Goal: Task Accomplishment & Management: Complete application form

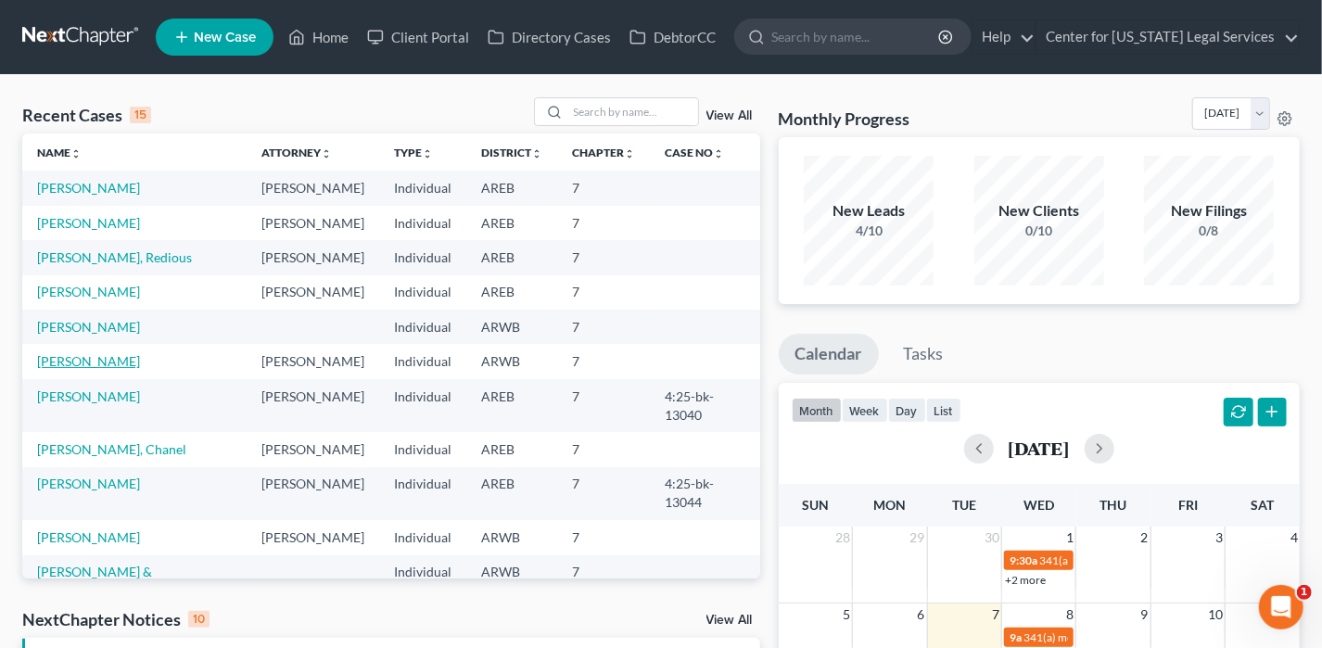
click at [83, 365] on link "[PERSON_NAME]" at bounding box center [88, 361] width 103 height 16
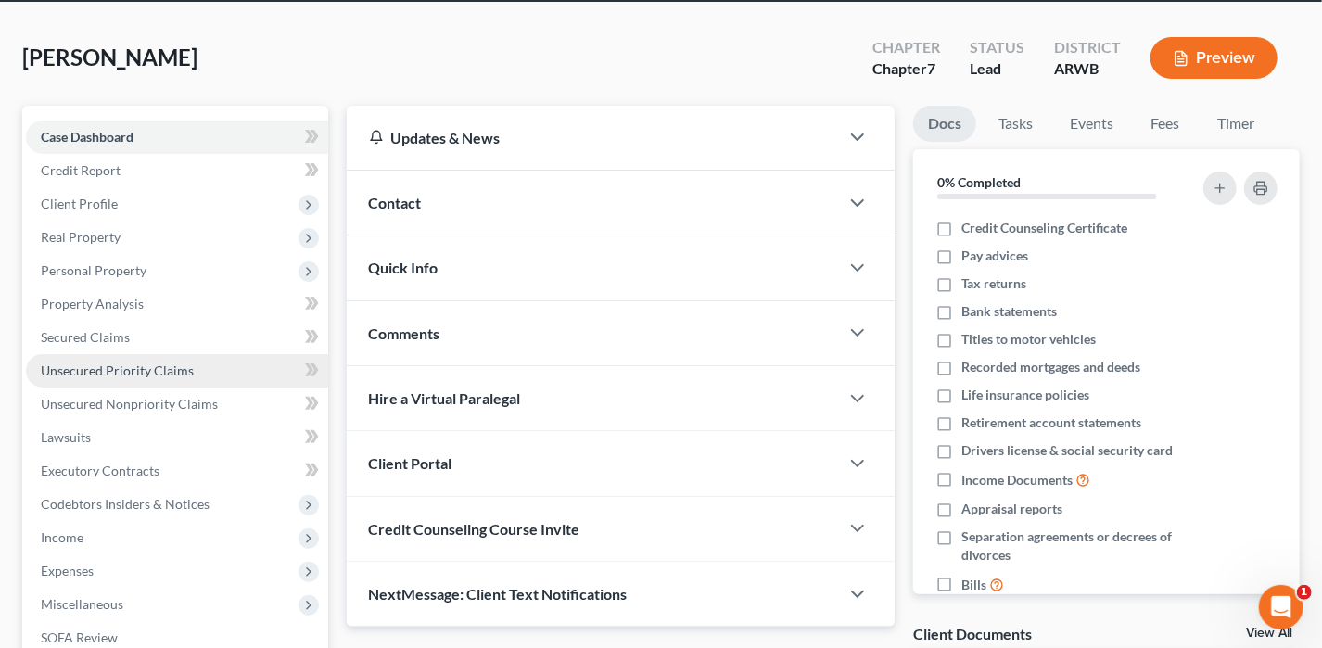
scroll to position [93, 0]
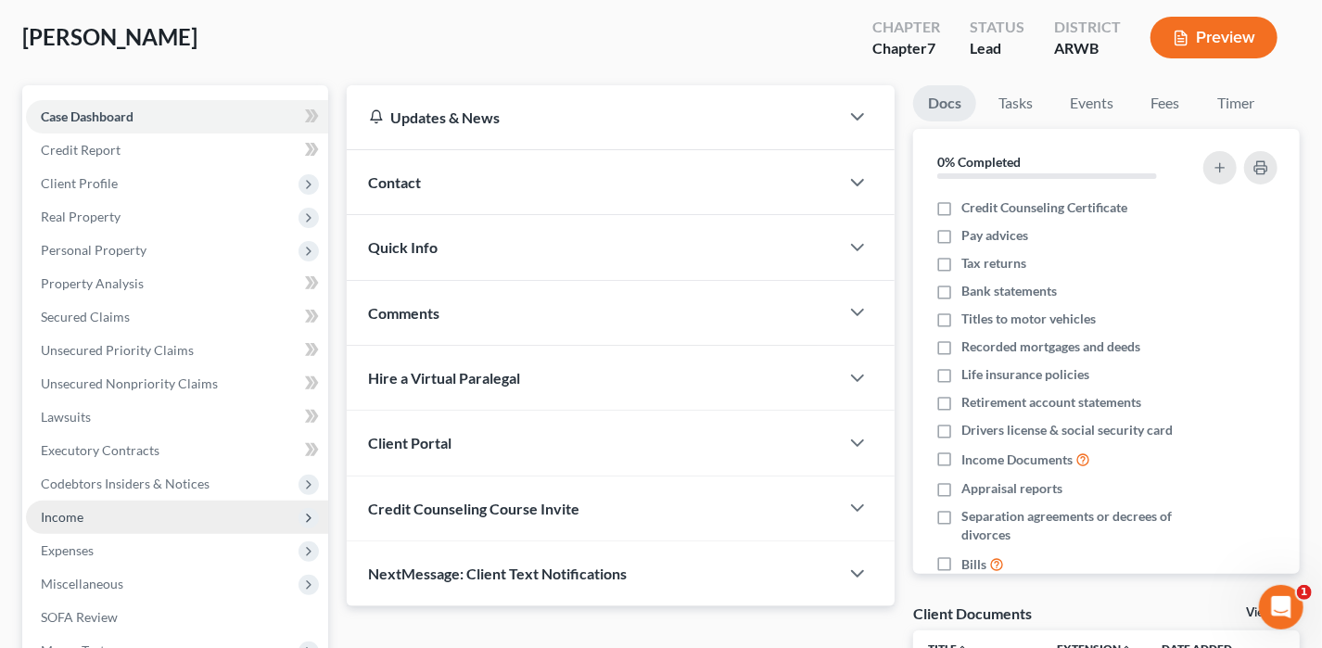
click at [60, 522] on span "Income" at bounding box center [62, 517] width 43 height 16
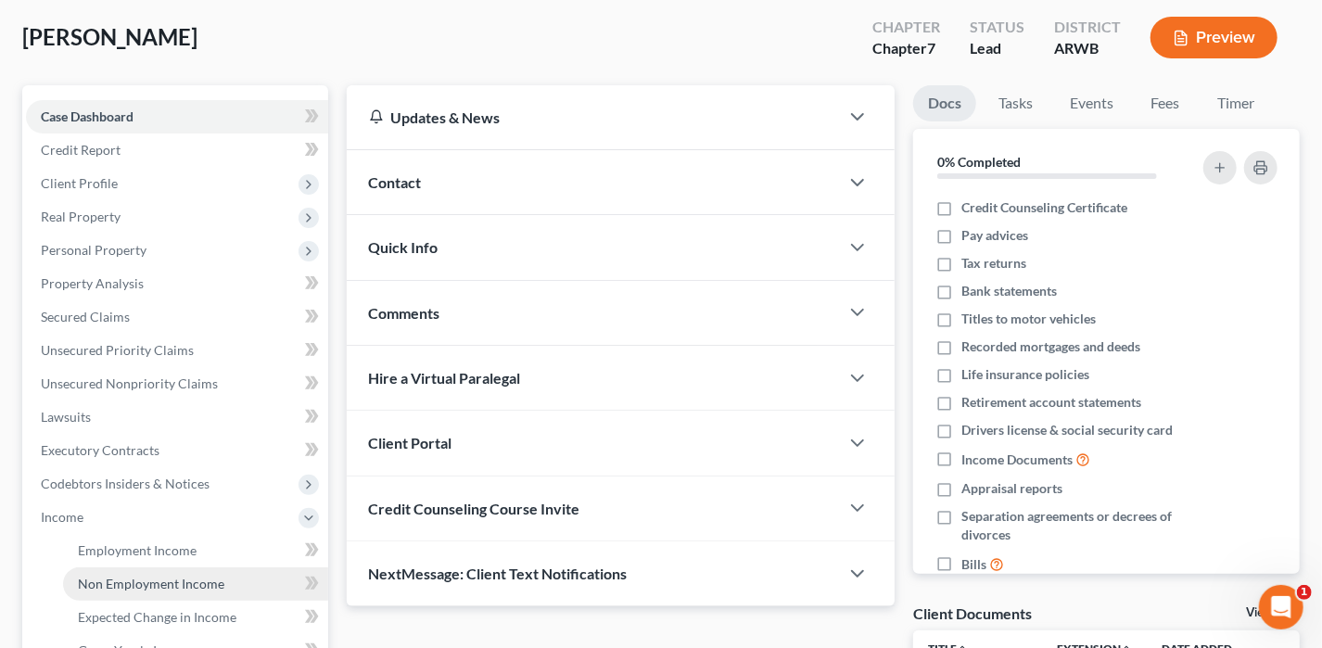
click at [111, 581] on span "Non Employment Income" at bounding box center [151, 584] width 147 height 16
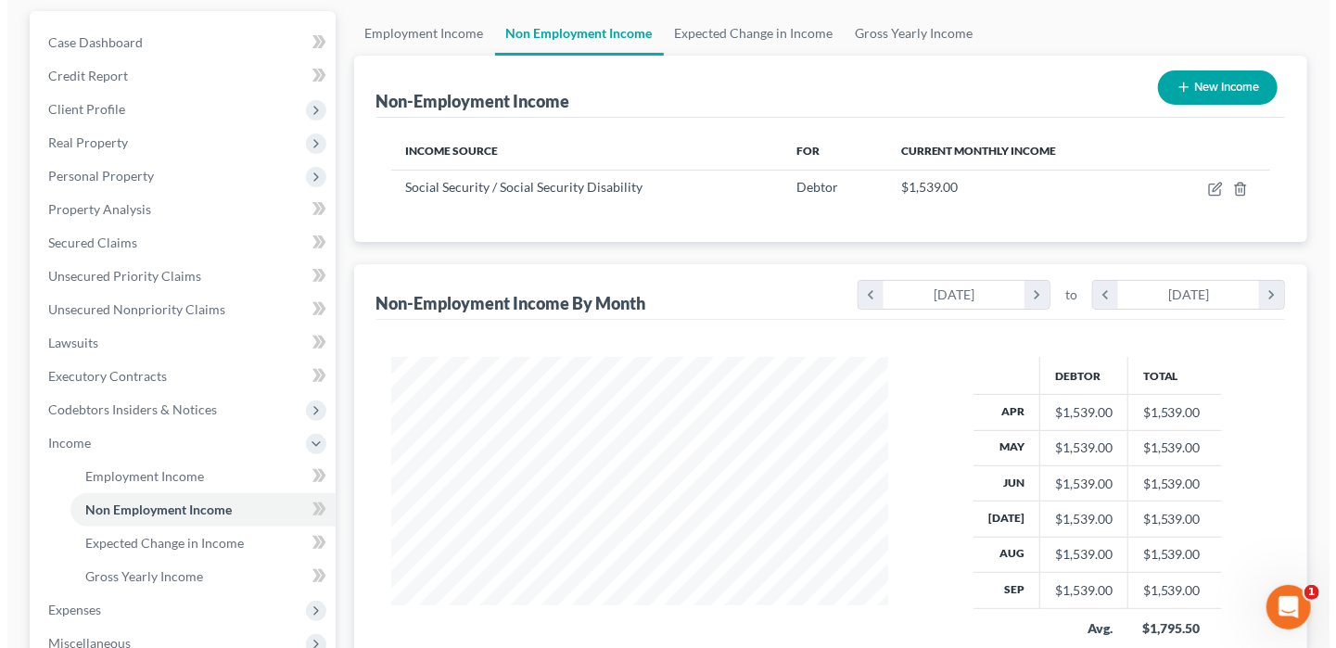
scroll to position [278, 0]
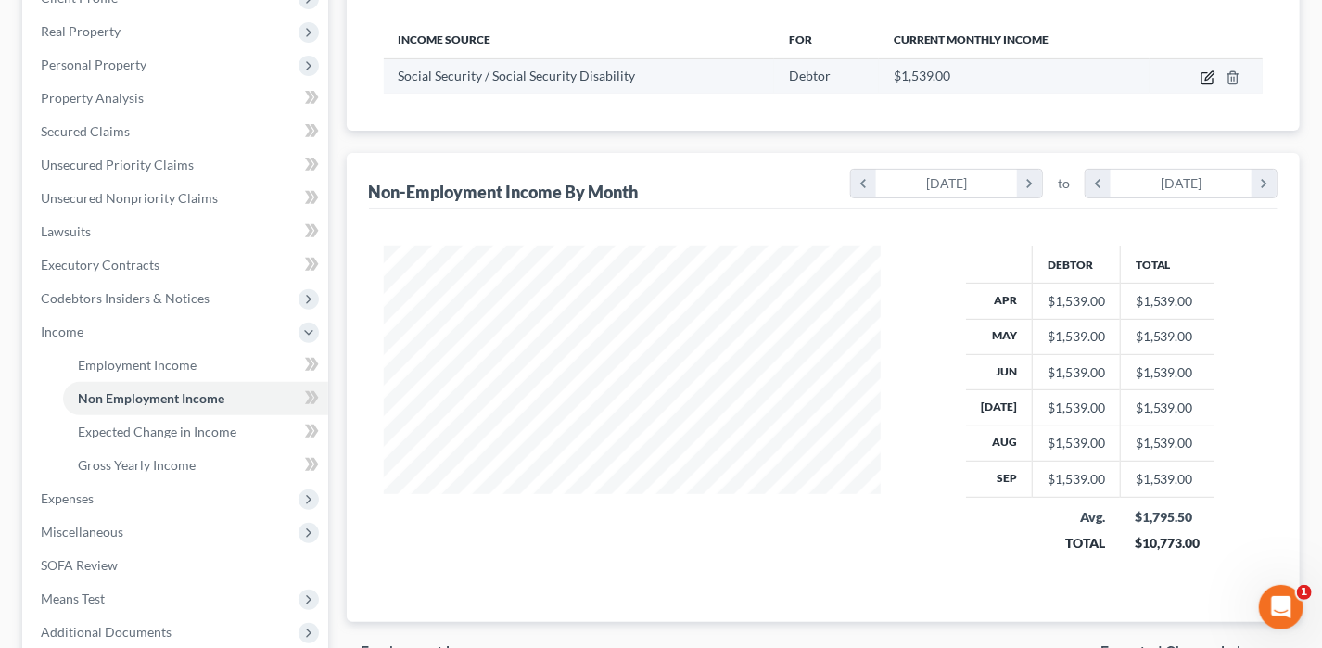
click at [1210, 79] on icon "button" at bounding box center [1208, 77] width 15 height 15
select select "4"
select select "0"
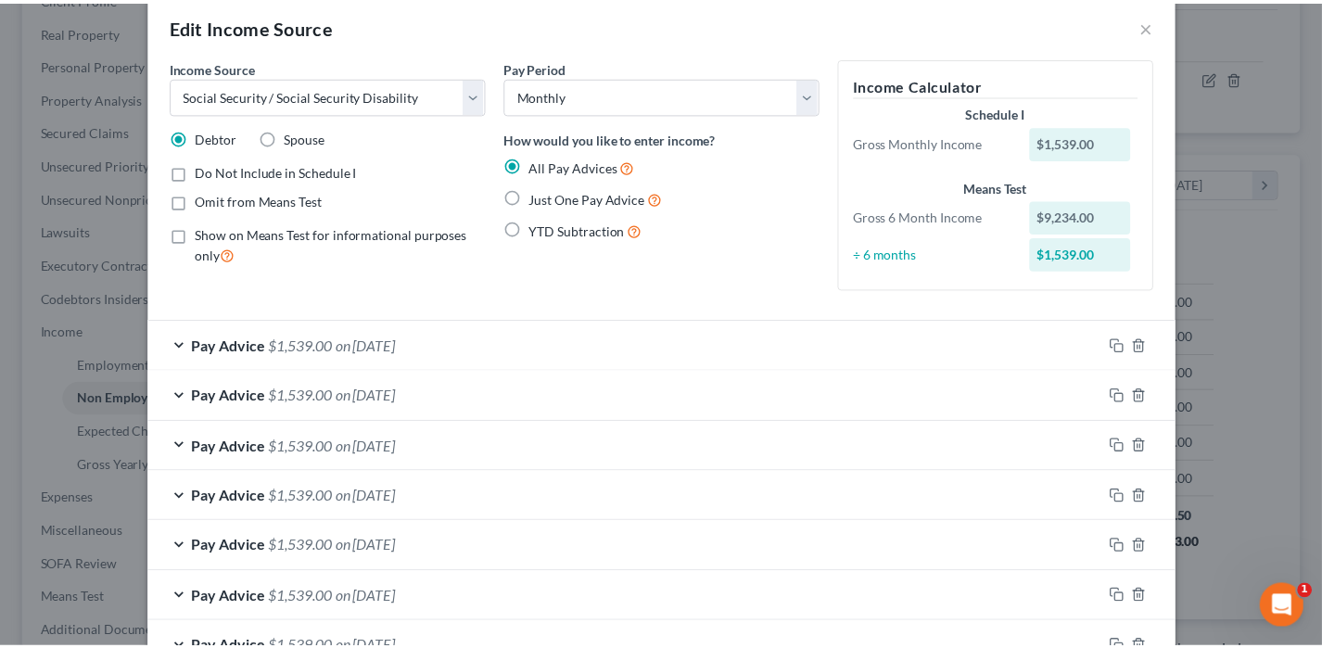
scroll to position [0, 0]
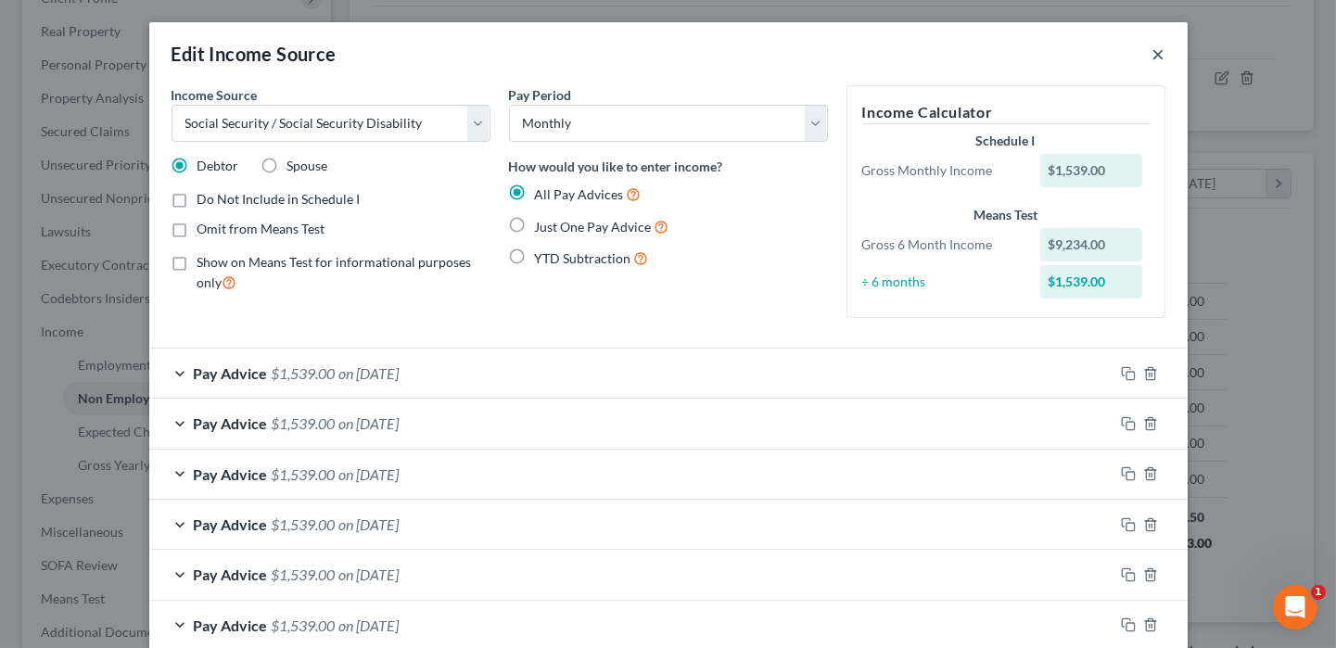
click at [1153, 52] on button "×" at bounding box center [1159, 54] width 13 height 22
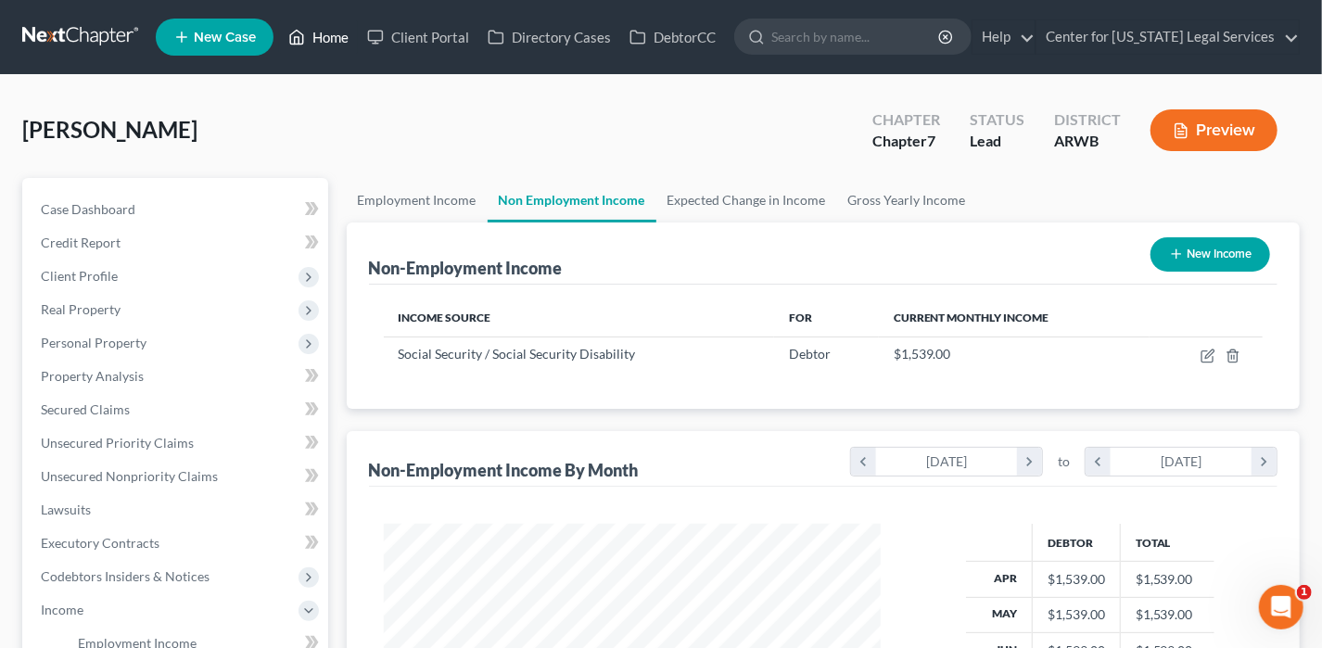
click at [338, 31] on link "Home" at bounding box center [318, 36] width 79 height 33
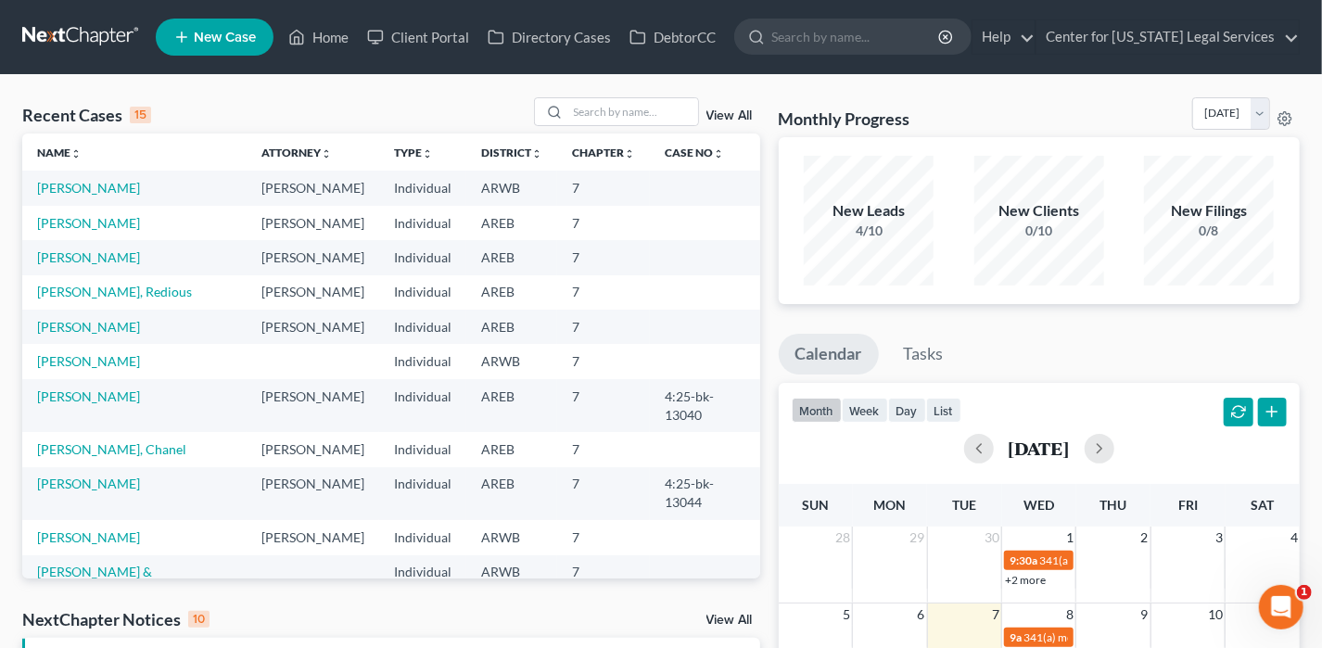
click at [89, 520] on td "[PERSON_NAME]" at bounding box center [134, 537] width 224 height 34
click at [89, 529] on link "[PERSON_NAME]" at bounding box center [88, 537] width 103 height 16
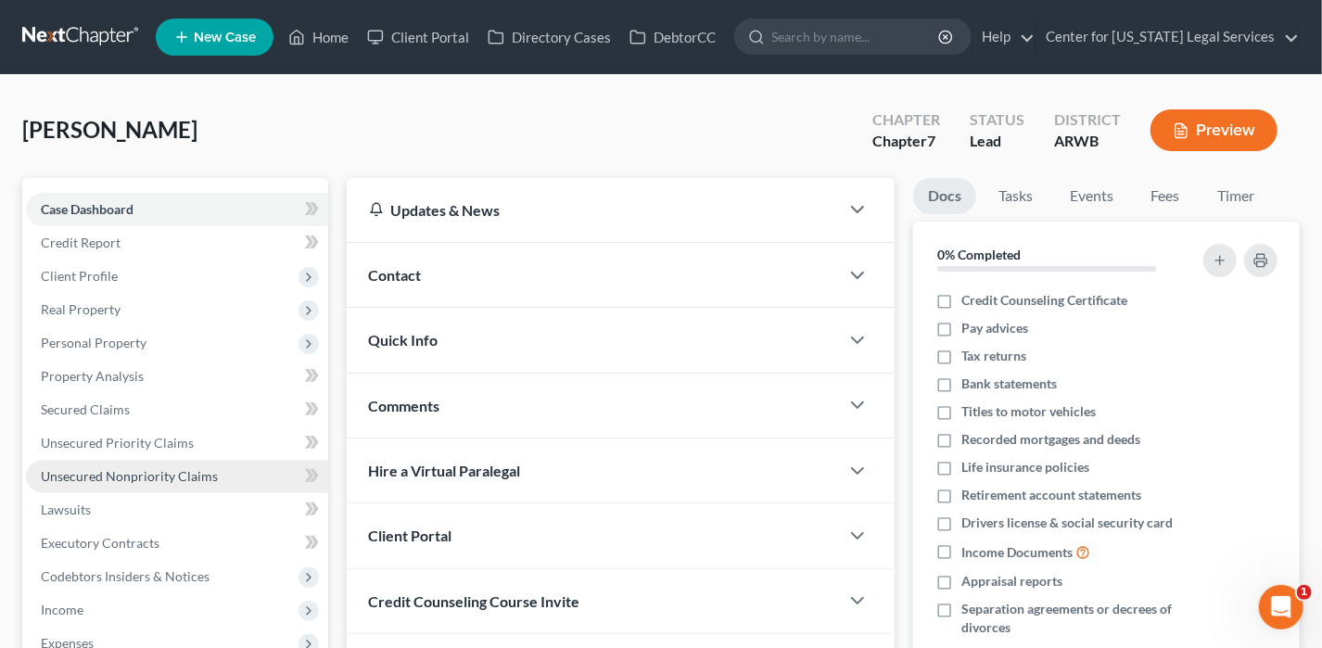
click at [110, 474] on span "Unsecured Nonpriority Claims" at bounding box center [129, 476] width 177 height 16
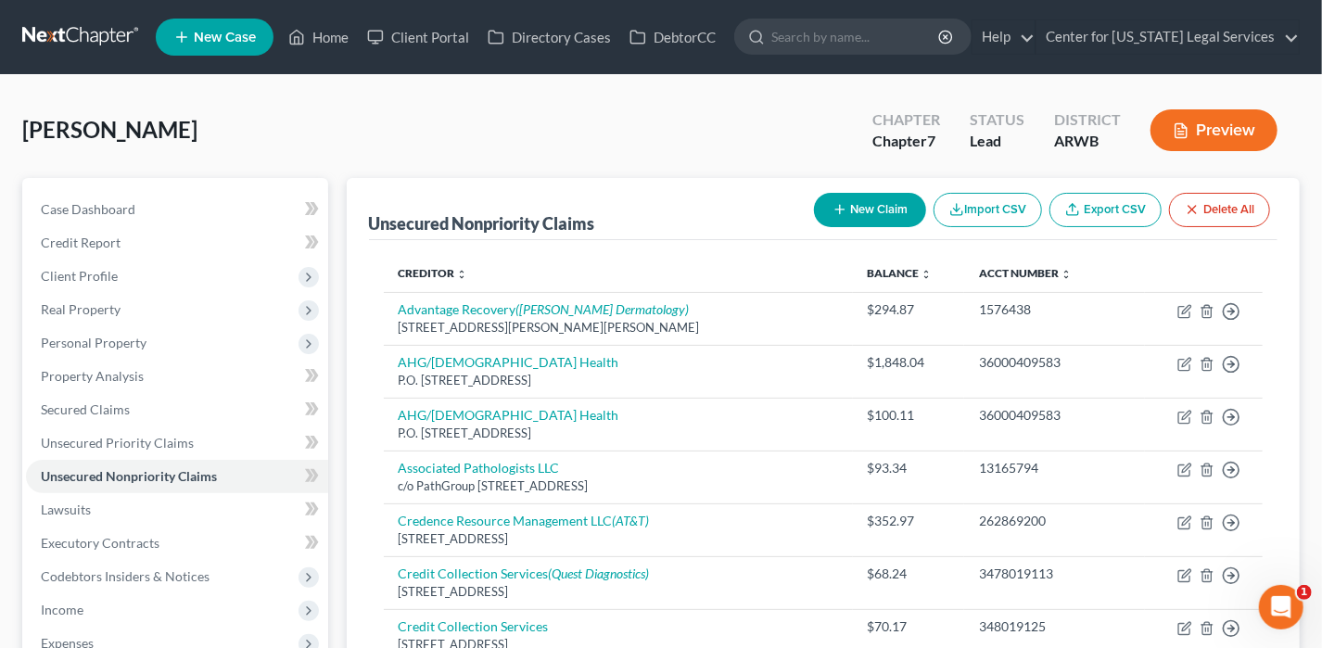
click at [865, 205] on button "New Claim" at bounding box center [870, 210] width 112 height 34
select select "0"
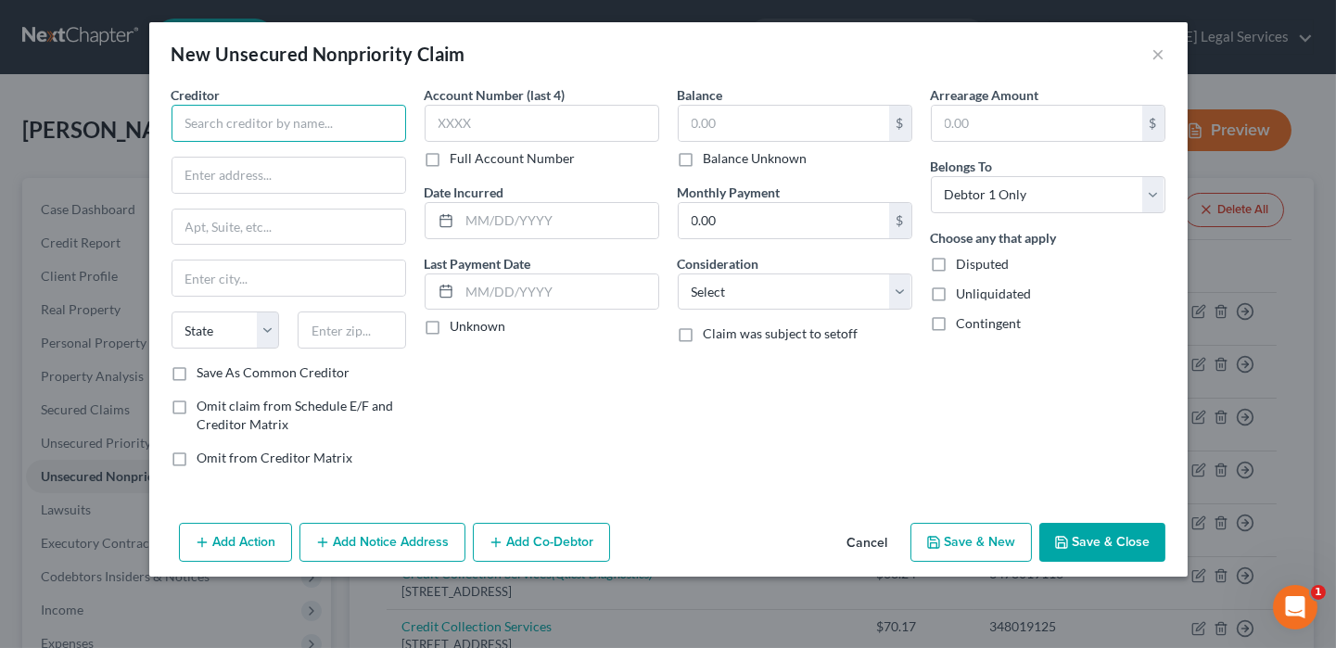
click at [275, 131] on input "text" at bounding box center [289, 123] width 235 height 37
type input "[GEOGRAPHIC_DATA]"
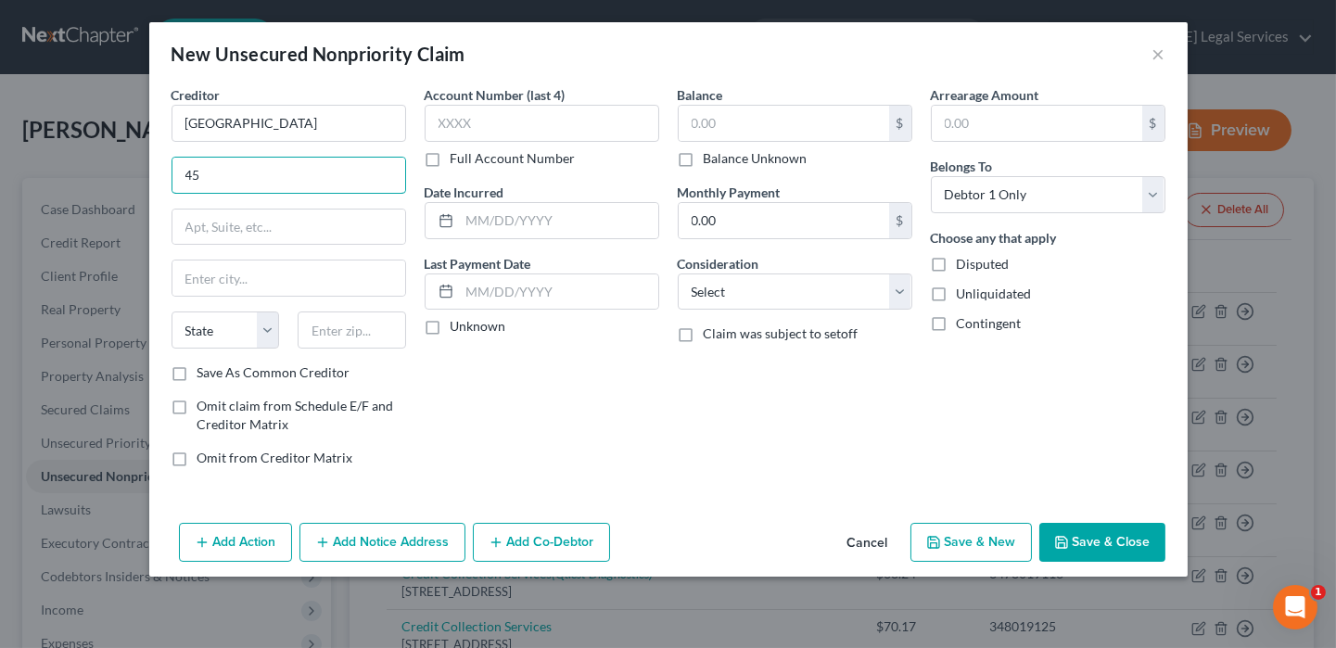
type input "4"
type input "[STREET_ADDRESS][PERSON_NAME]"
type input "72741"
click at [762, 149] on label "Balance Unknown" at bounding box center [756, 158] width 104 height 19
click at [723, 149] on input "Balance Unknown" at bounding box center [717, 155] width 12 height 12
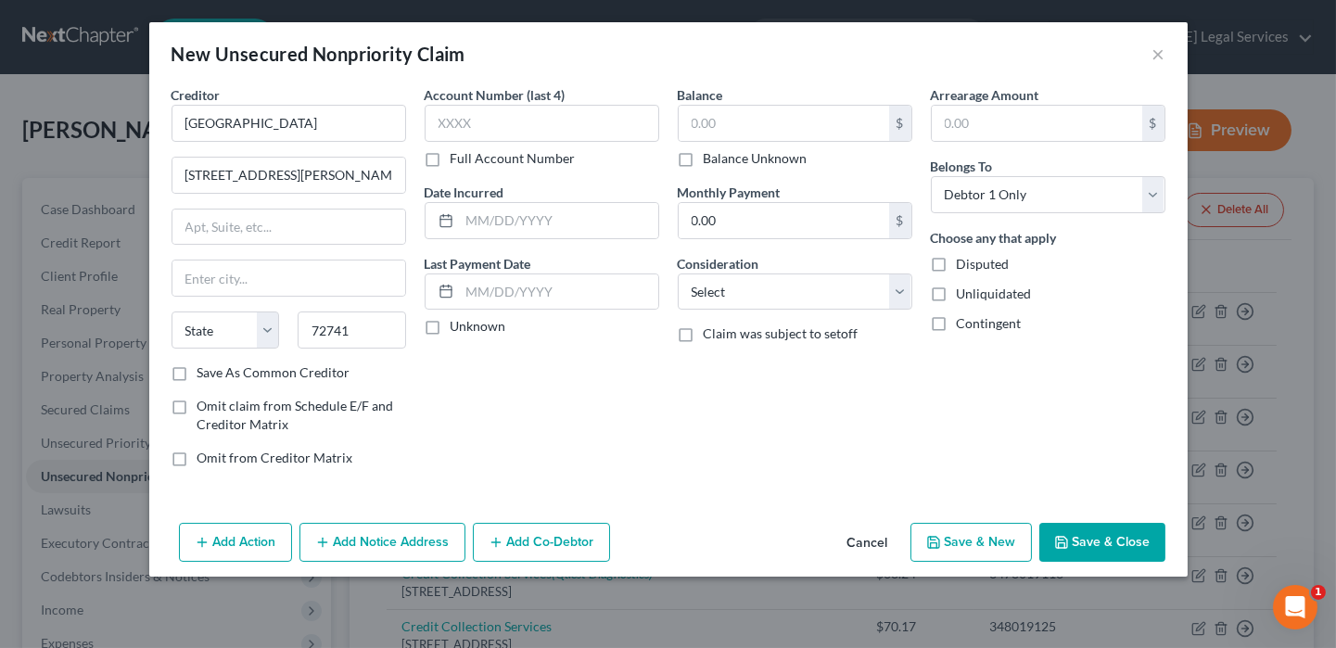
checkbox input "true"
type input "[PERSON_NAME]"
select select "2"
type input "0.00"
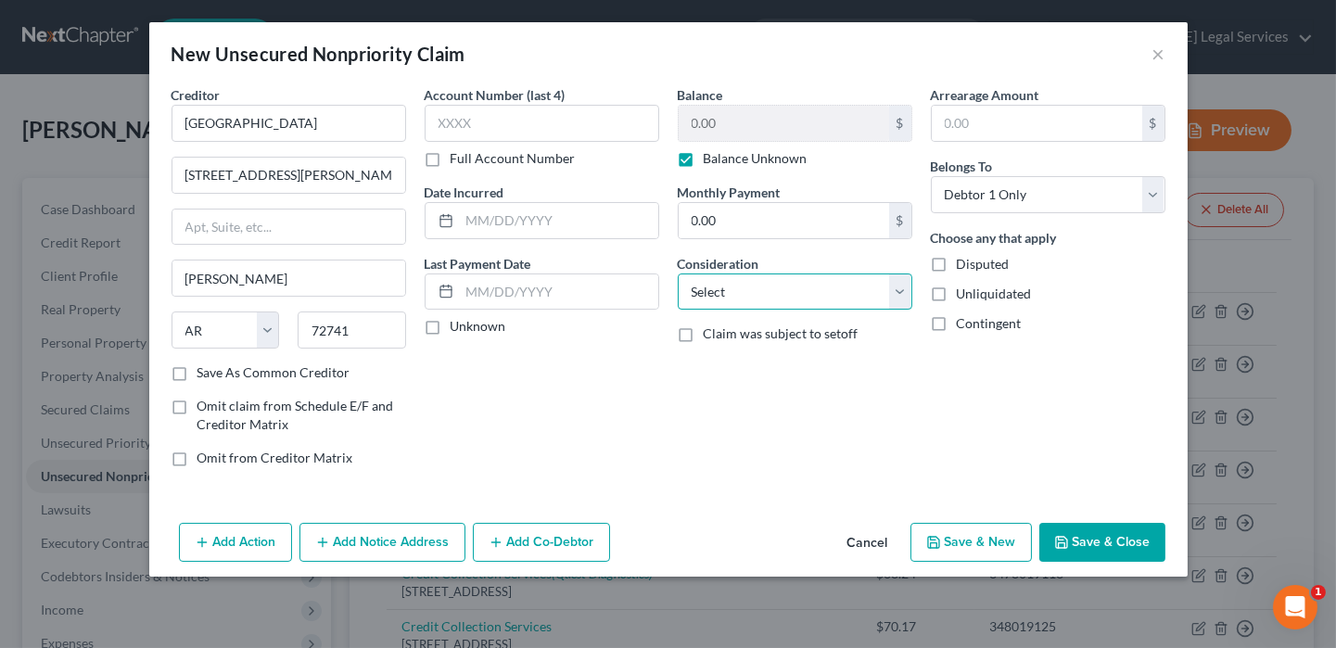
click at [747, 300] on select "Select Cable / Satellite Services Collection Agency Credit Card Debt Debt Couns…" at bounding box center [795, 292] width 235 height 37
select select "9"
click at [678, 274] on select "Select Cable / Satellite Services Collection Agency Credit Card Debt Debt Couns…" at bounding box center [795, 292] width 235 height 37
click at [1138, 544] on button "Save & Close" at bounding box center [1102, 542] width 126 height 39
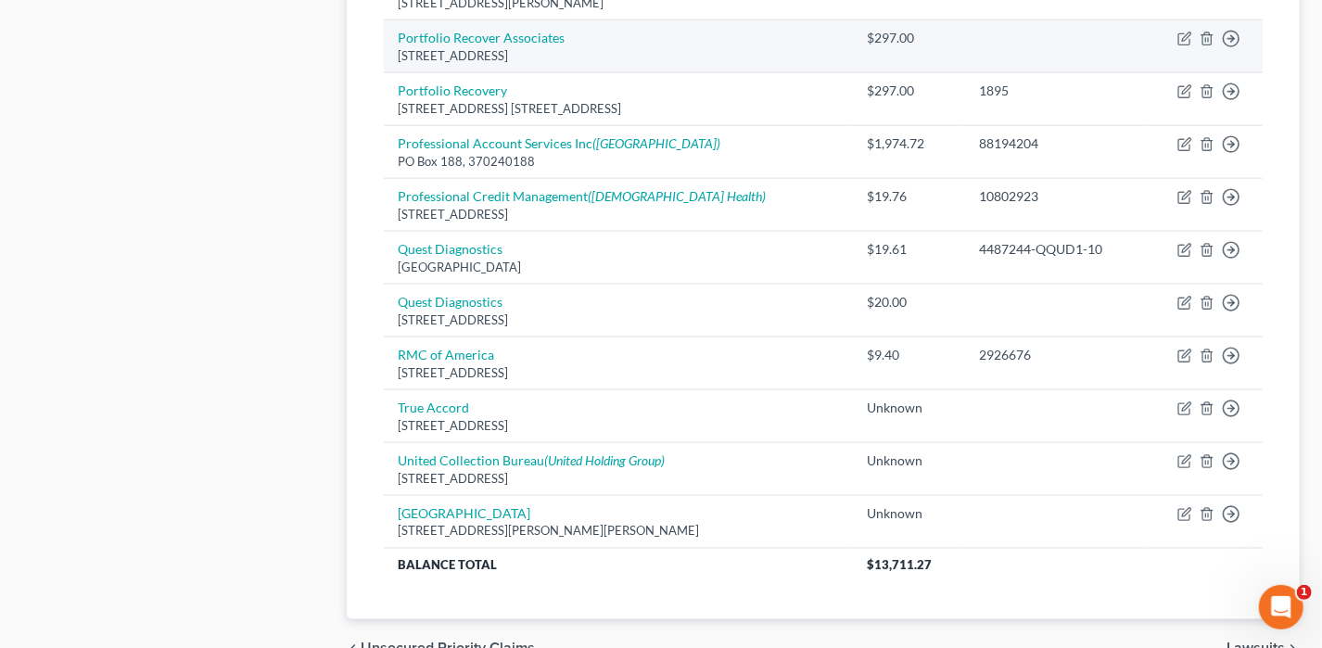
scroll to position [1298, 0]
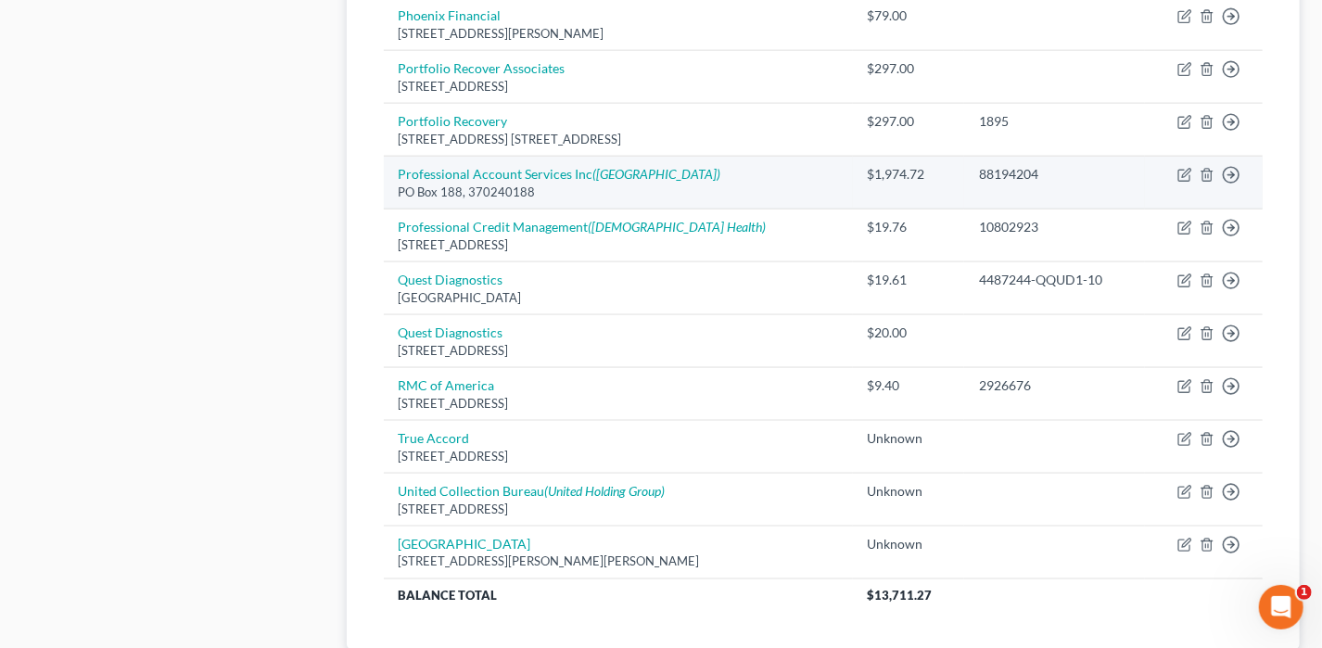
click at [697, 176] on td "Professional Account Services Inc ([GEOGRAPHIC_DATA]) [GEOGRAPHIC_DATA]" at bounding box center [618, 183] width 469 height 53
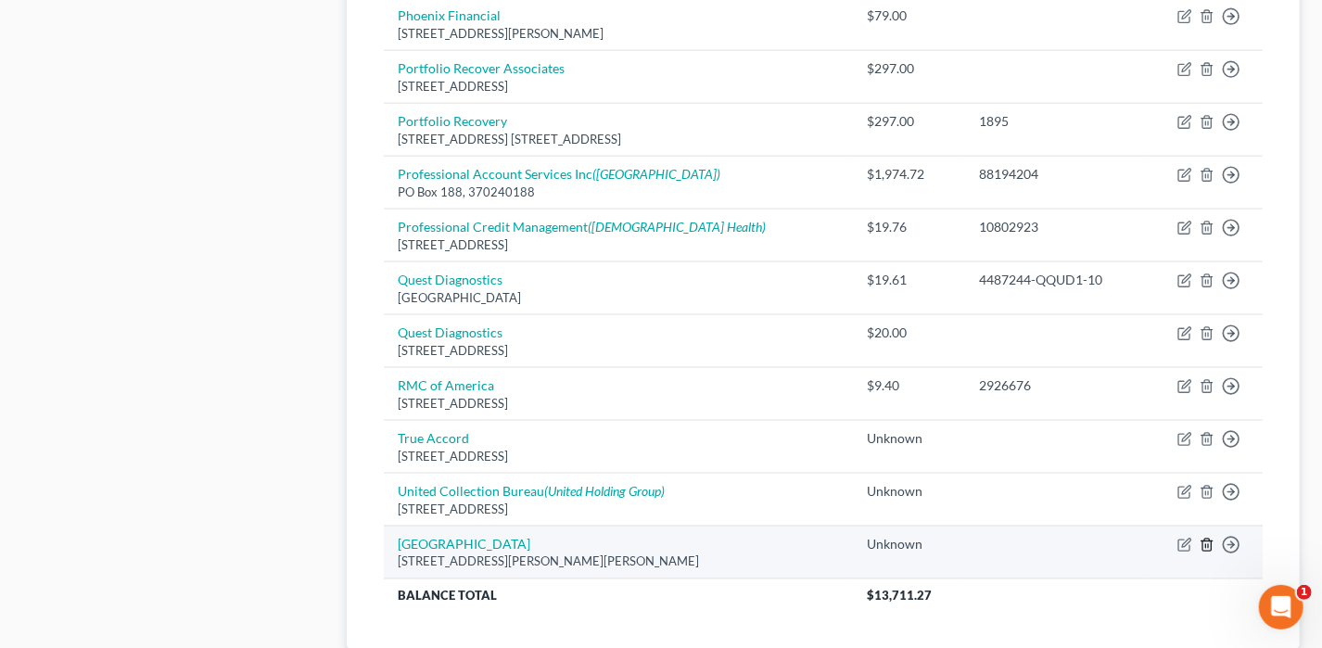
click at [1207, 538] on icon "button" at bounding box center [1207, 545] width 15 height 15
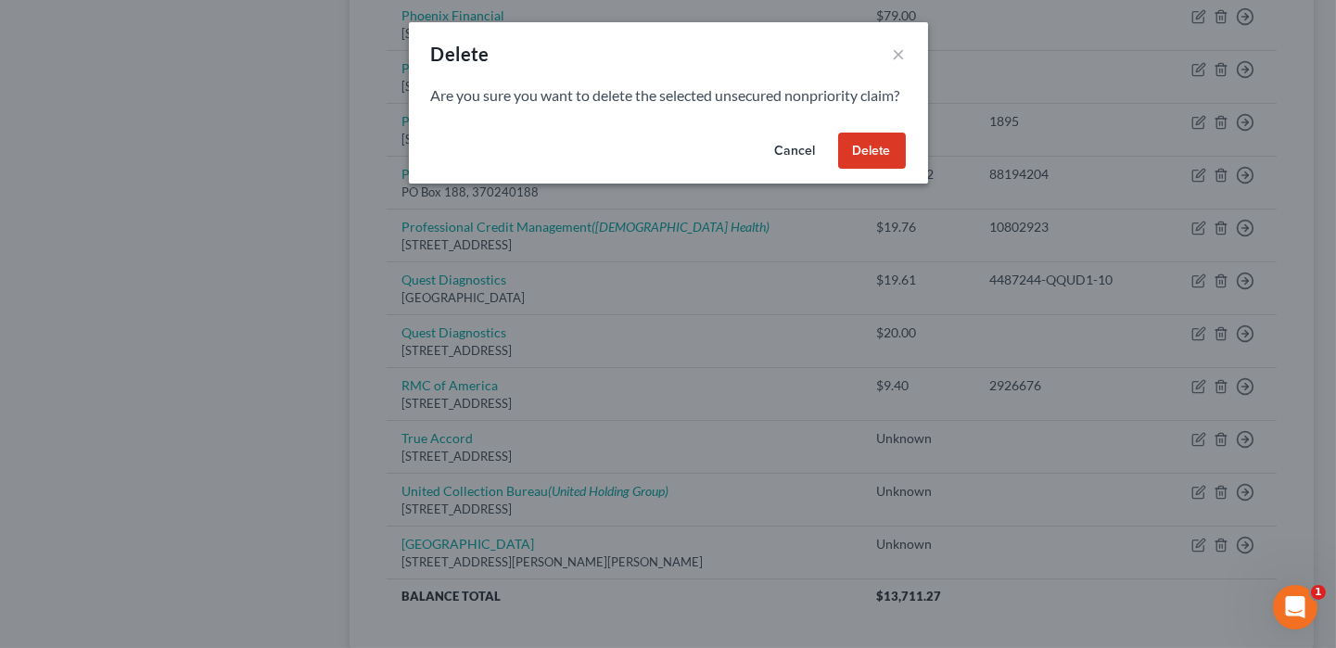
click at [860, 170] on button "Delete" at bounding box center [872, 151] width 68 height 37
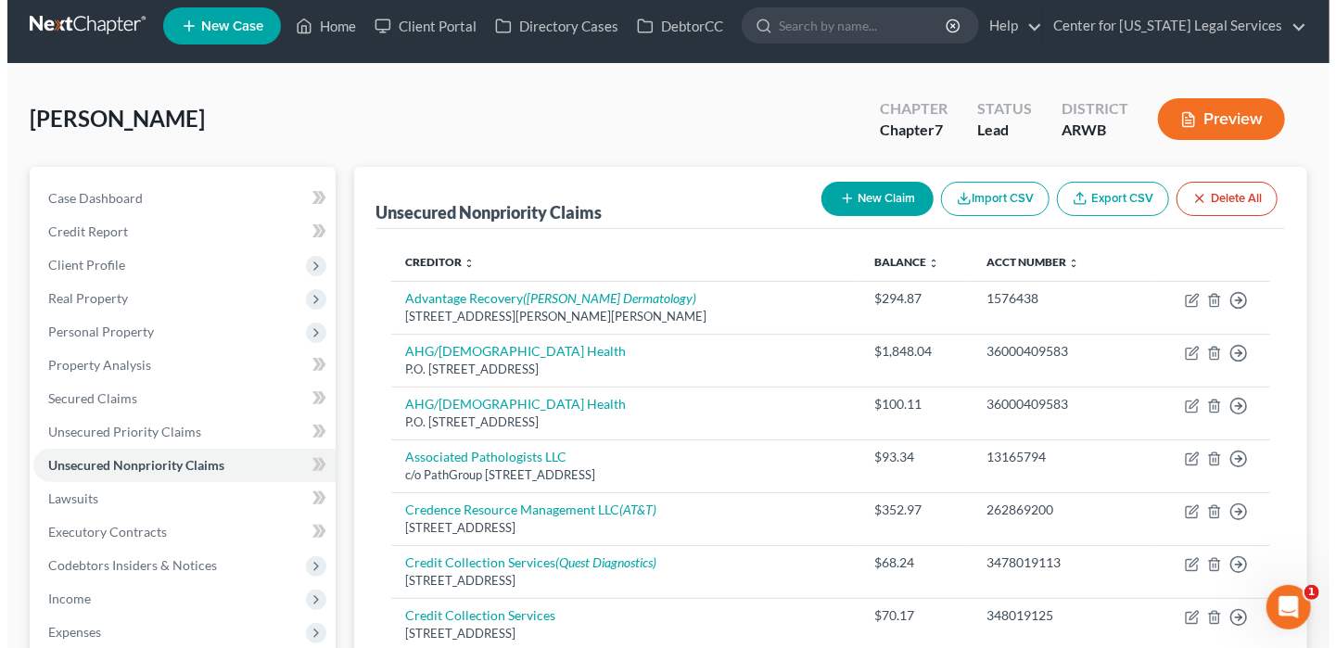
scroll to position [0, 0]
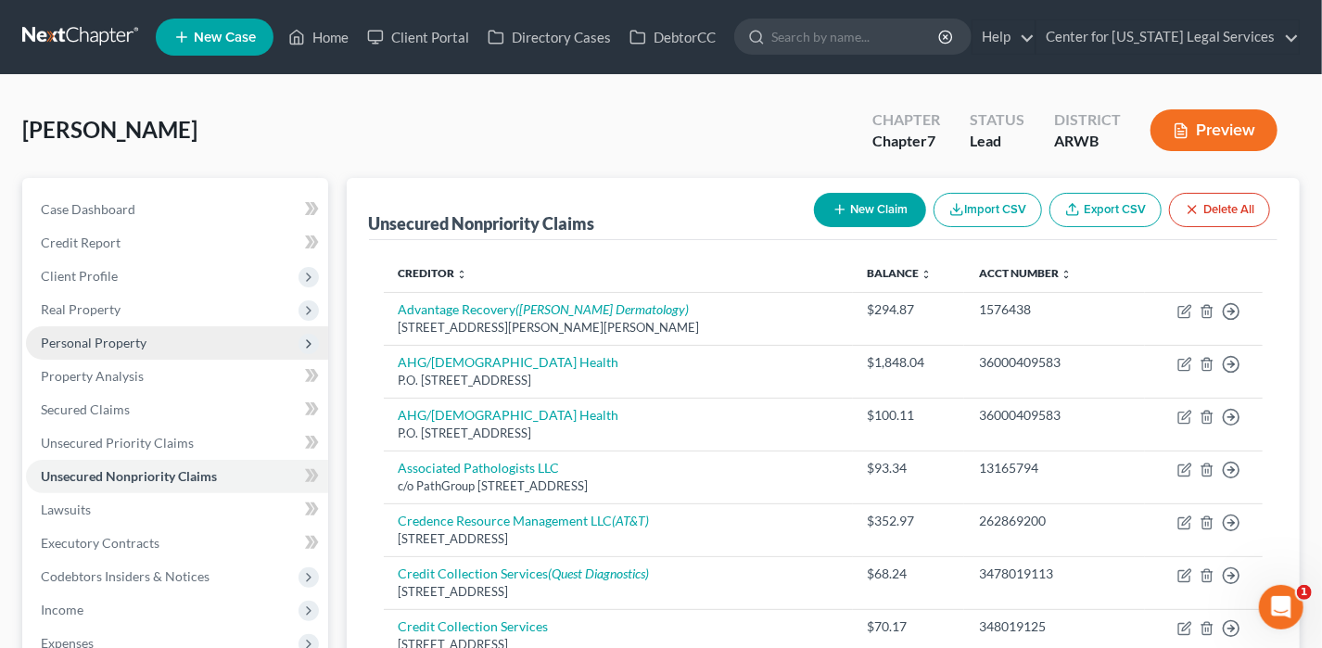
click at [105, 342] on span "Personal Property" at bounding box center [94, 343] width 106 height 16
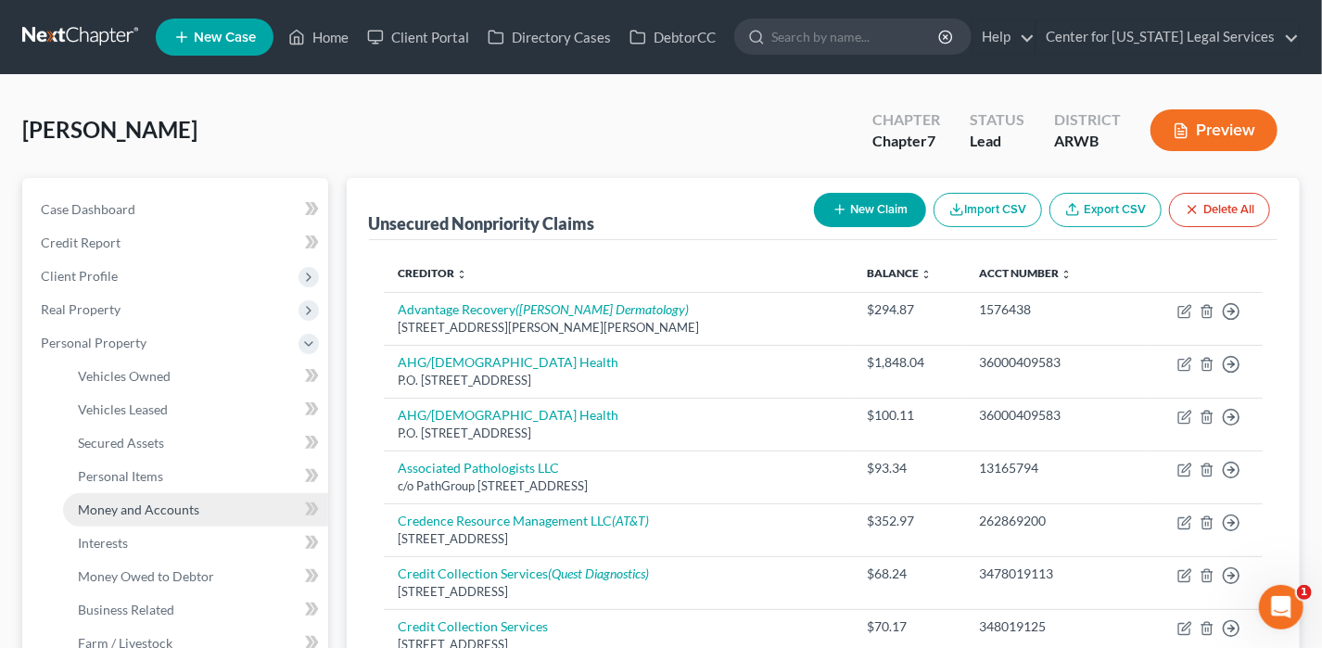
click at [160, 507] on span "Money and Accounts" at bounding box center [138, 510] width 121 height 16
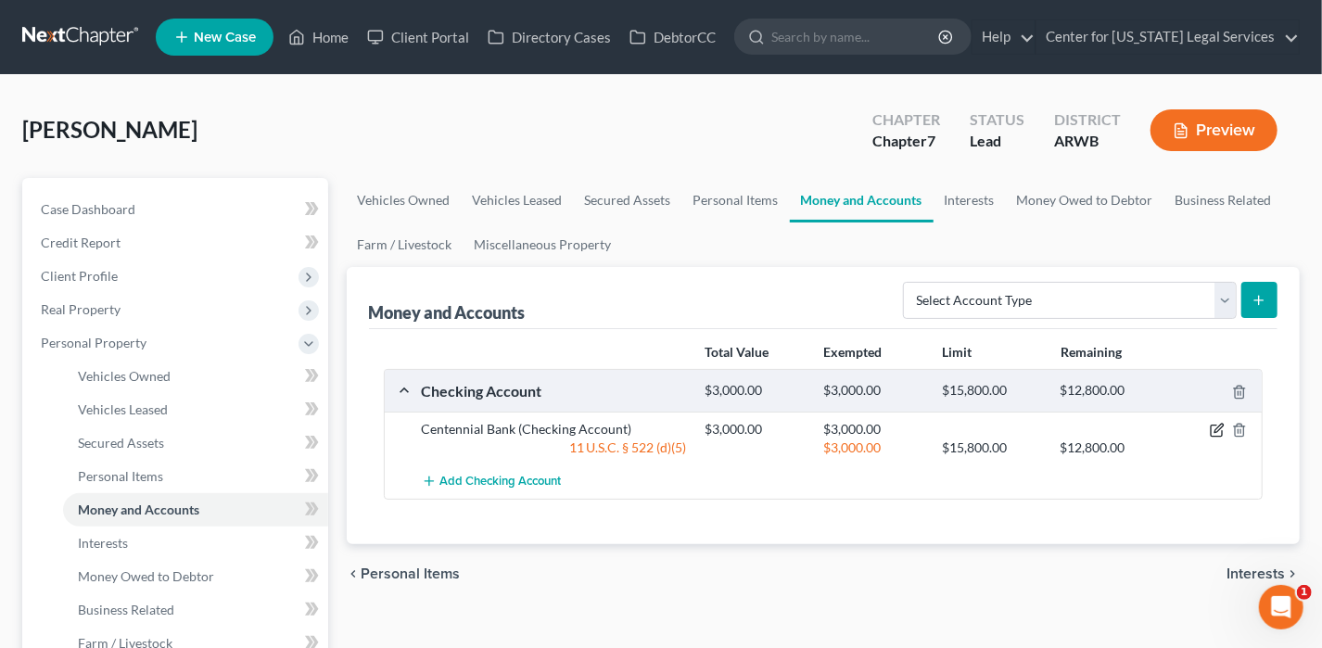
click at [1214, 427] on icon "button" at bounding box center [1217, 430] width 15 height 15
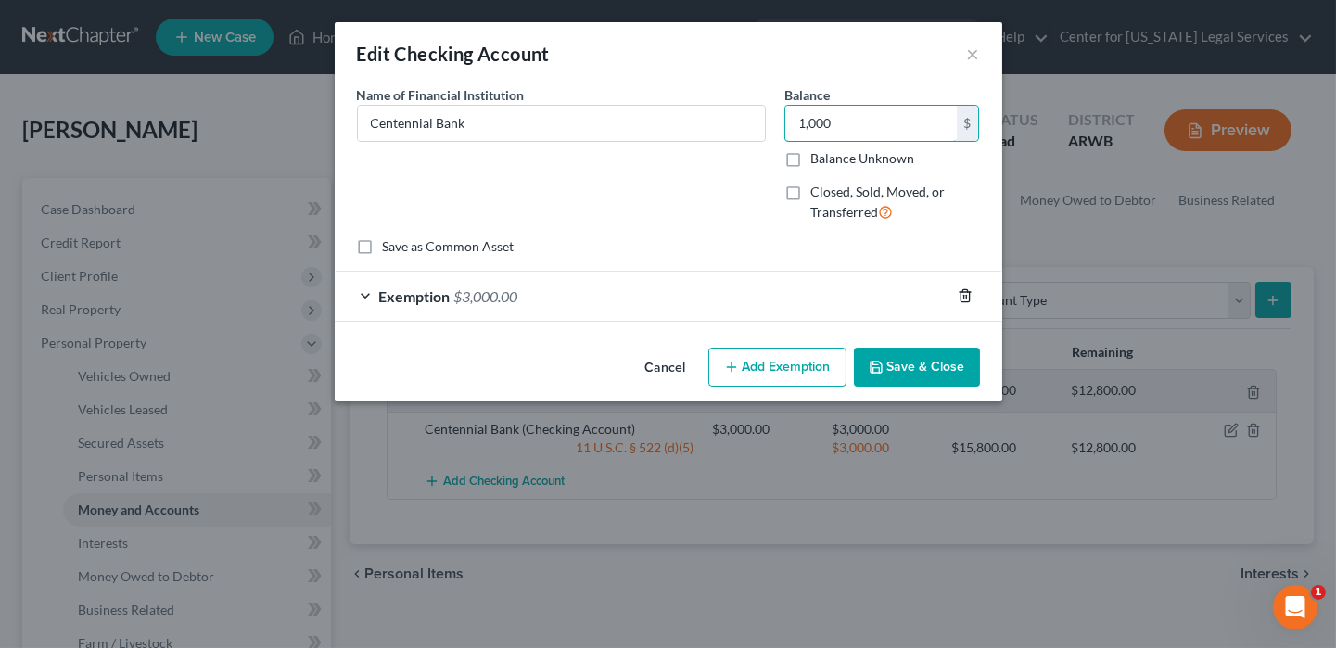
type input "1,000"
click at [966, 293] on icon "button" at bounding box center [965, 295] width 15 height 15
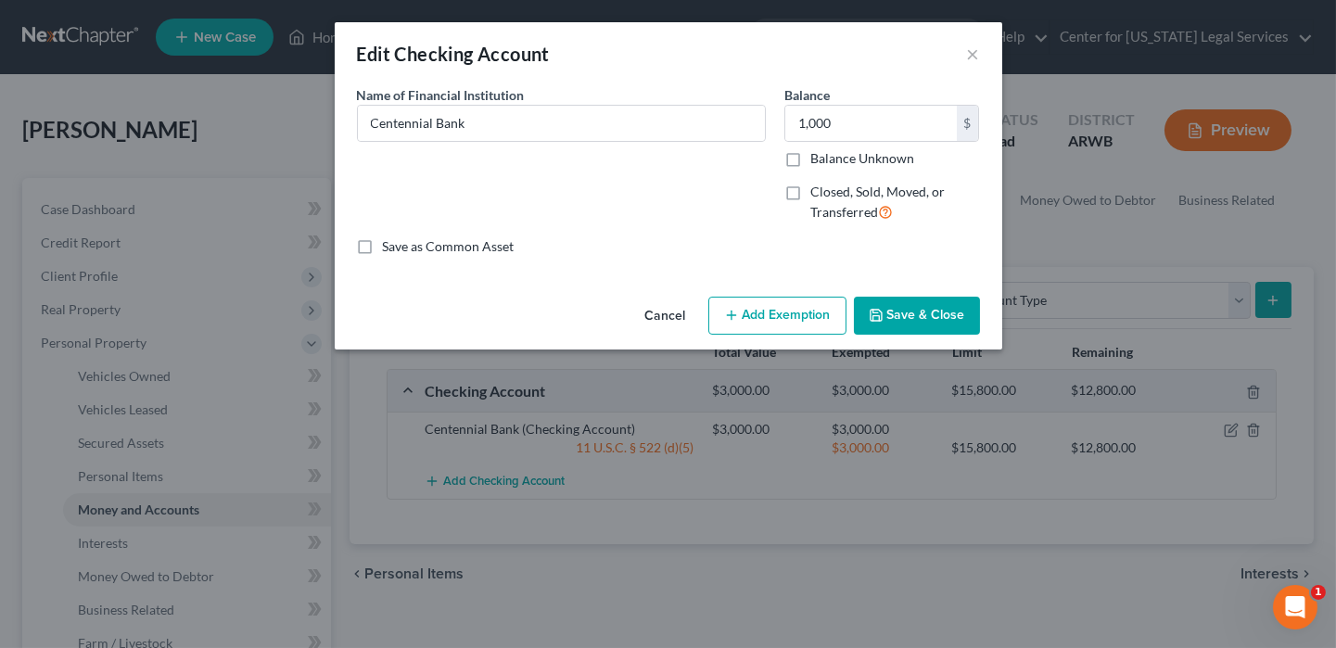
click at [797, 317] on button "Add Exemption" at bounding box center [777, 316] width 138 height 39
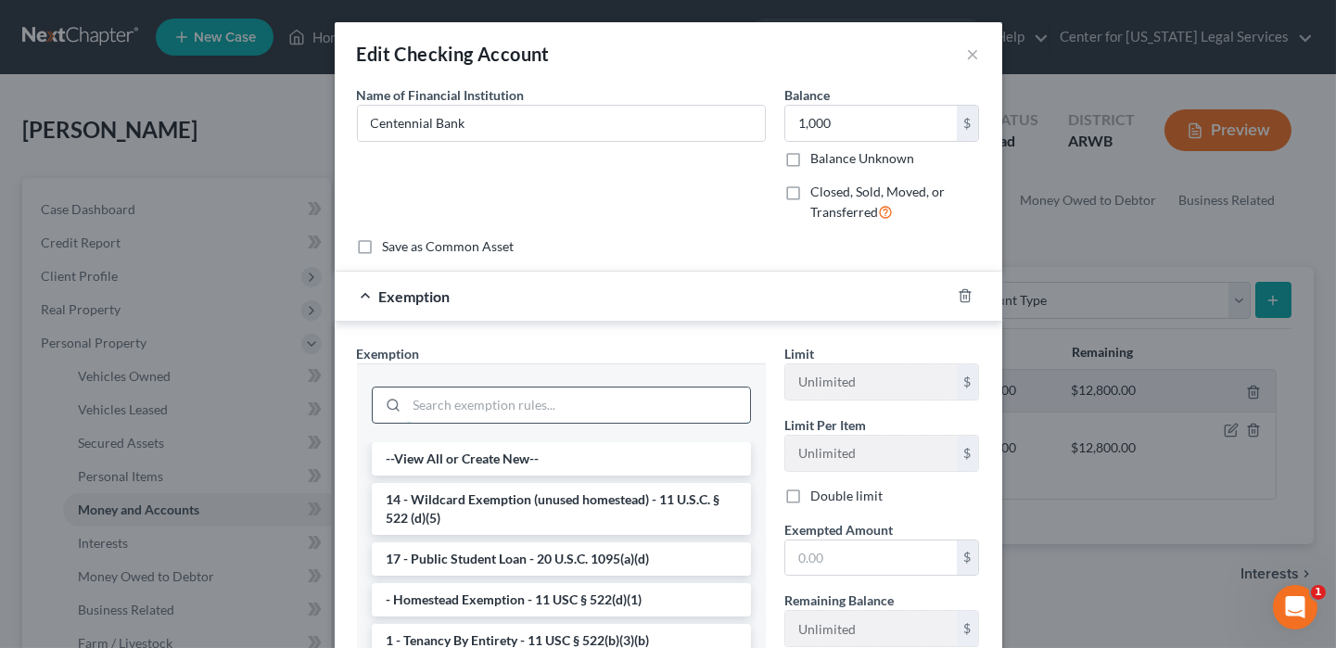
click at [438, 405] on input "search" at bounding box center [578, 405] width 343 height 35
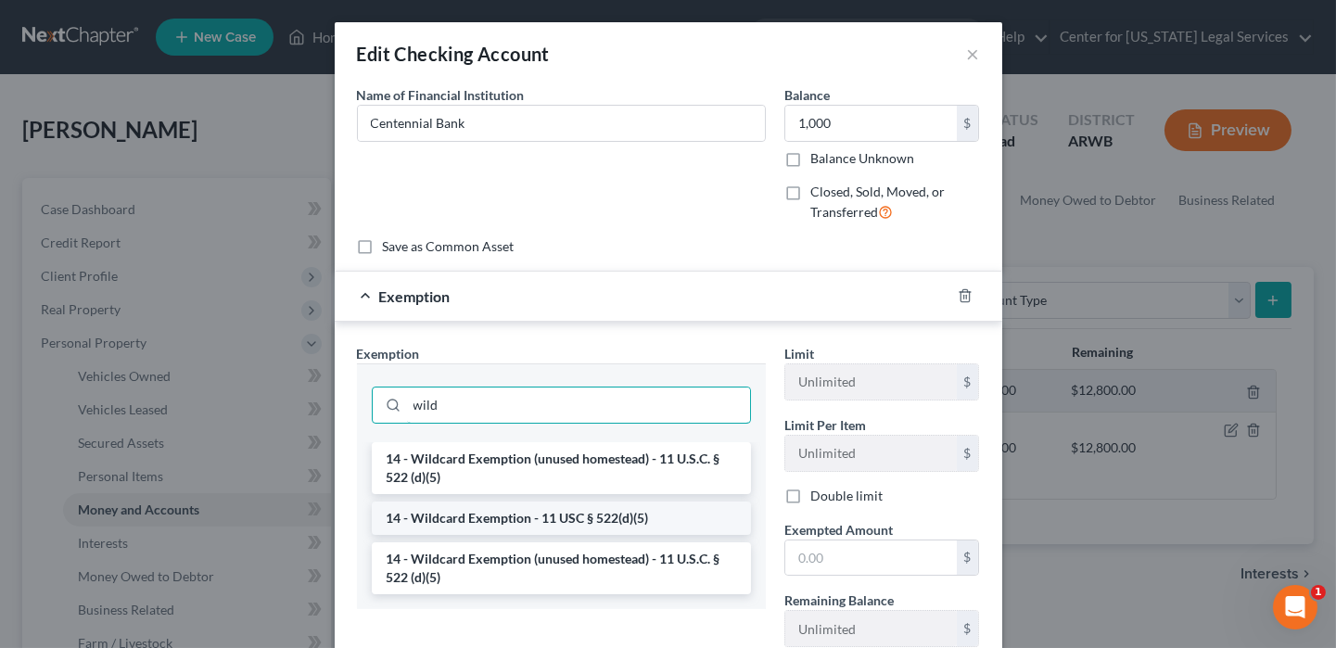
type input "wild"
click at [410, 515] on li "14 - Wildcard Exemption - 11 USC § 522(d)(5)" at bounding box center [561, 518] width 379 height 33
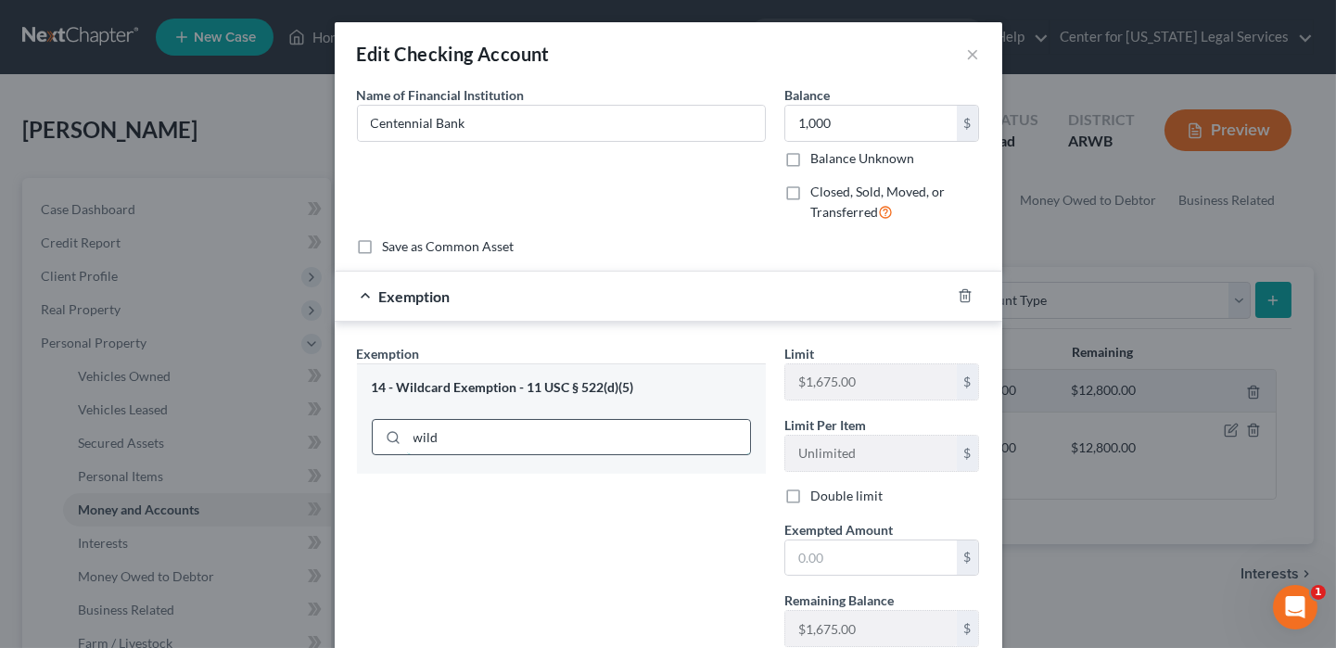
click at [440, 436] on input "wild" at bounding box center [578, 437] width 343 height 35
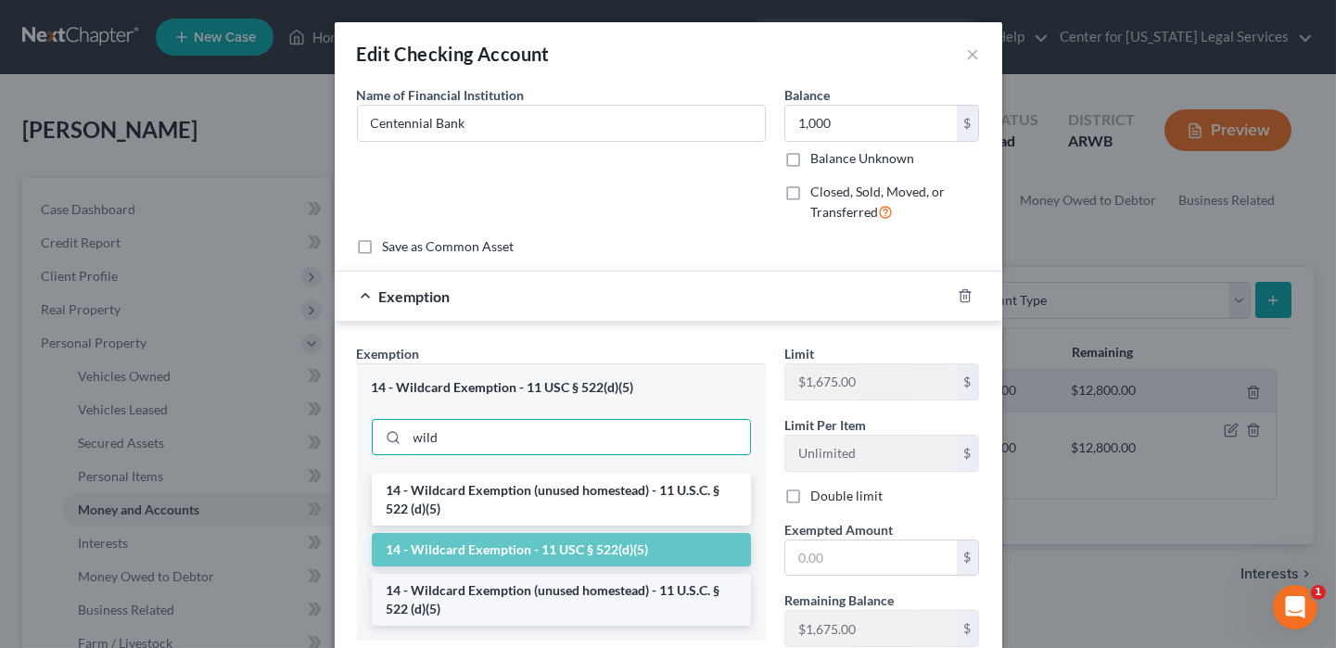
click at [458, 596] on li "14 - Wildcard Exemption (unused homestead) - 11 U.S.C. § 522 (d)(5)" at bounding box center [561, 600] width 379 height 52
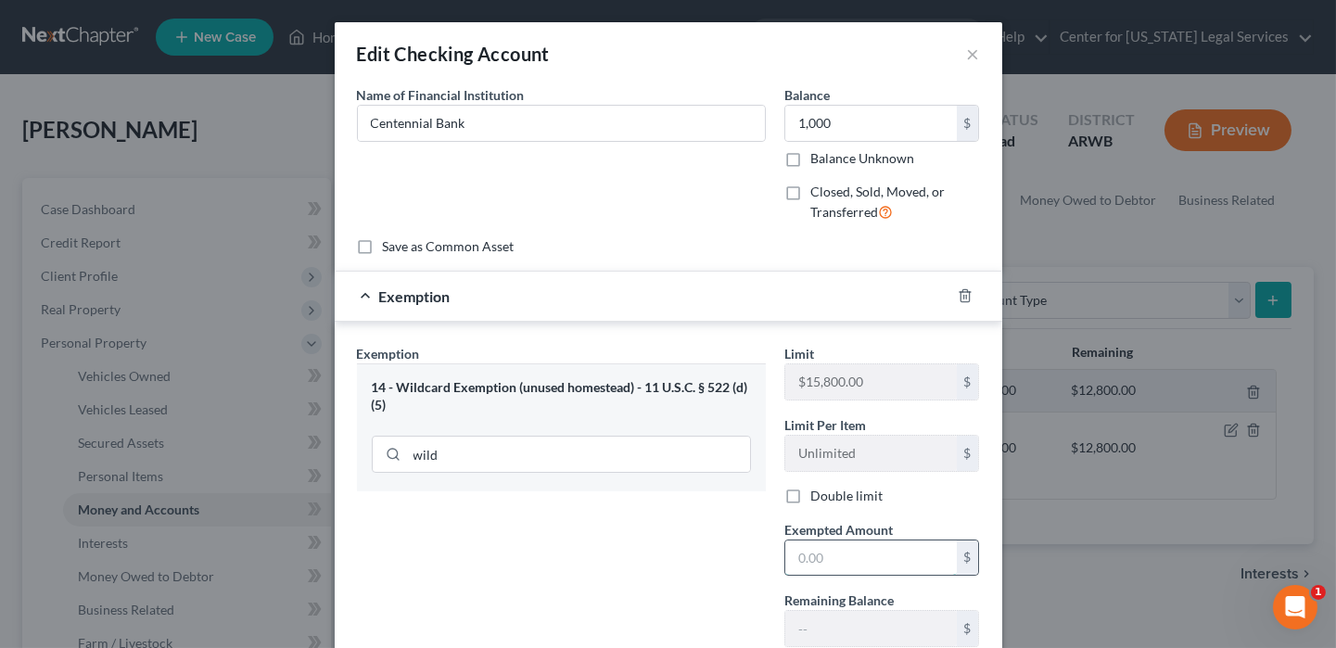
click at [852, 560] on input "text" at bounding box center [871, 558] width 172 height 35
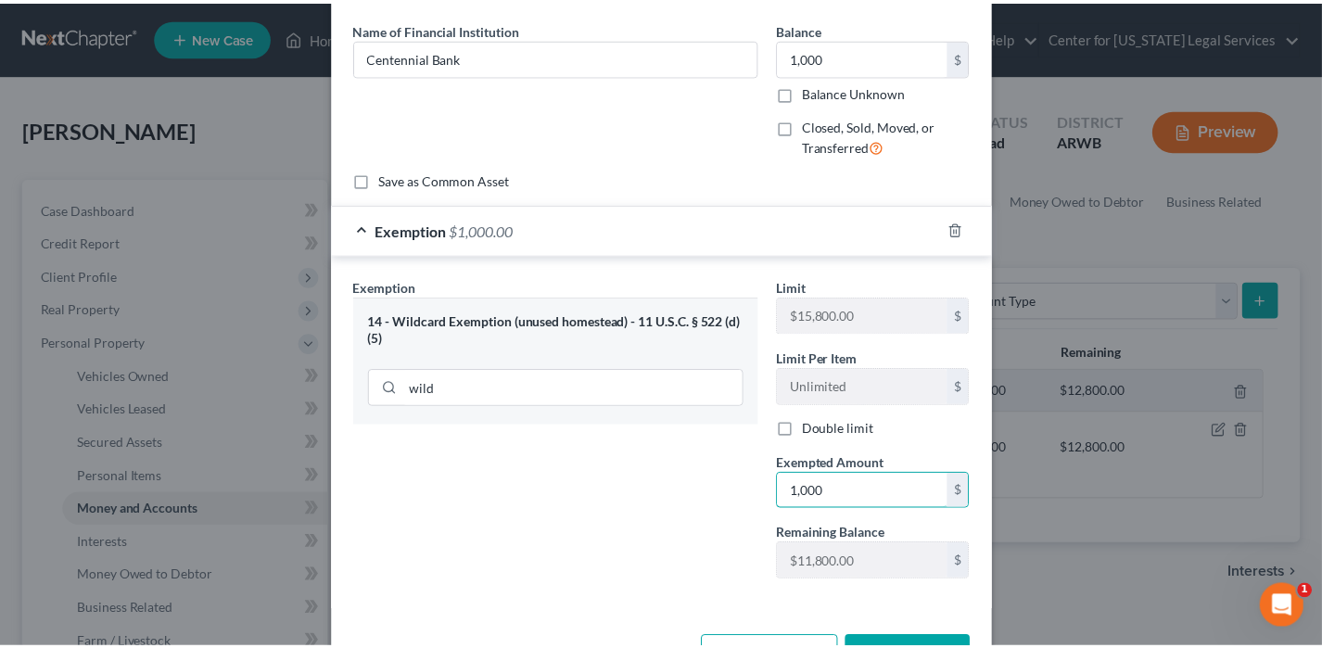
scroll to position [128, 0]
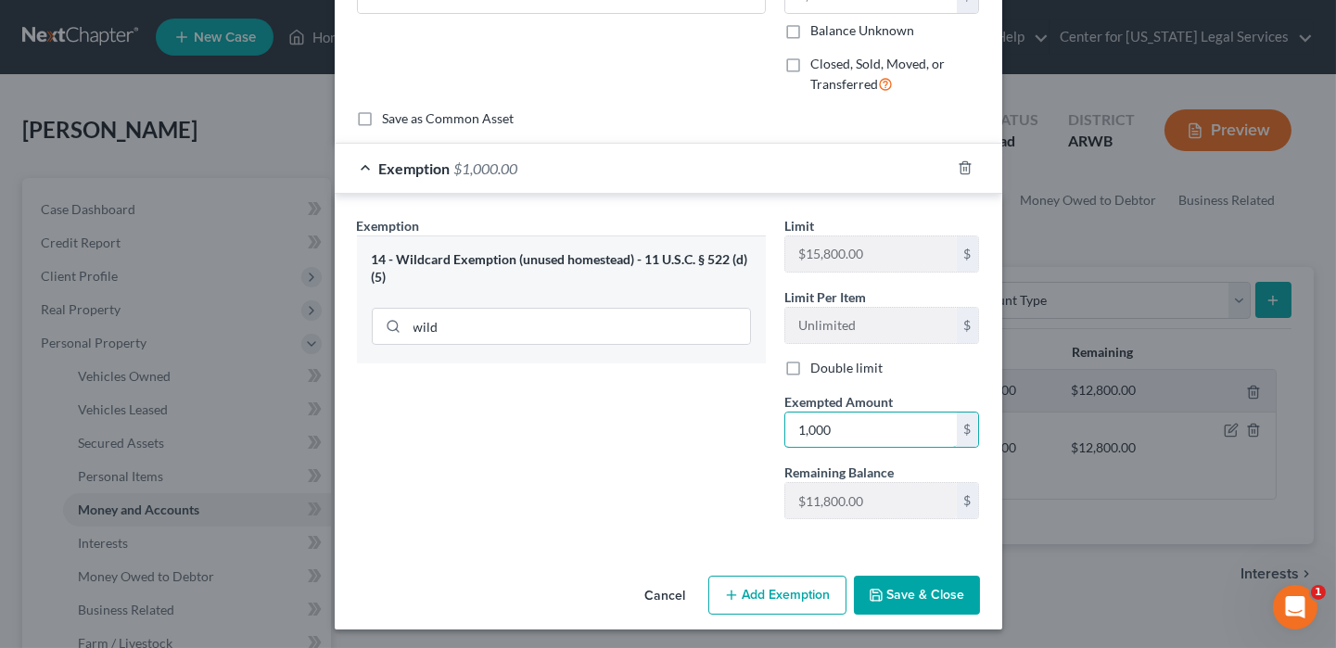
type input "1,000"
click at [860, 584] on button "Save & Close" at bounding box center [917, 595] width 126 height 39
